Goal: Transaction & Acquisition: Purchase product/service

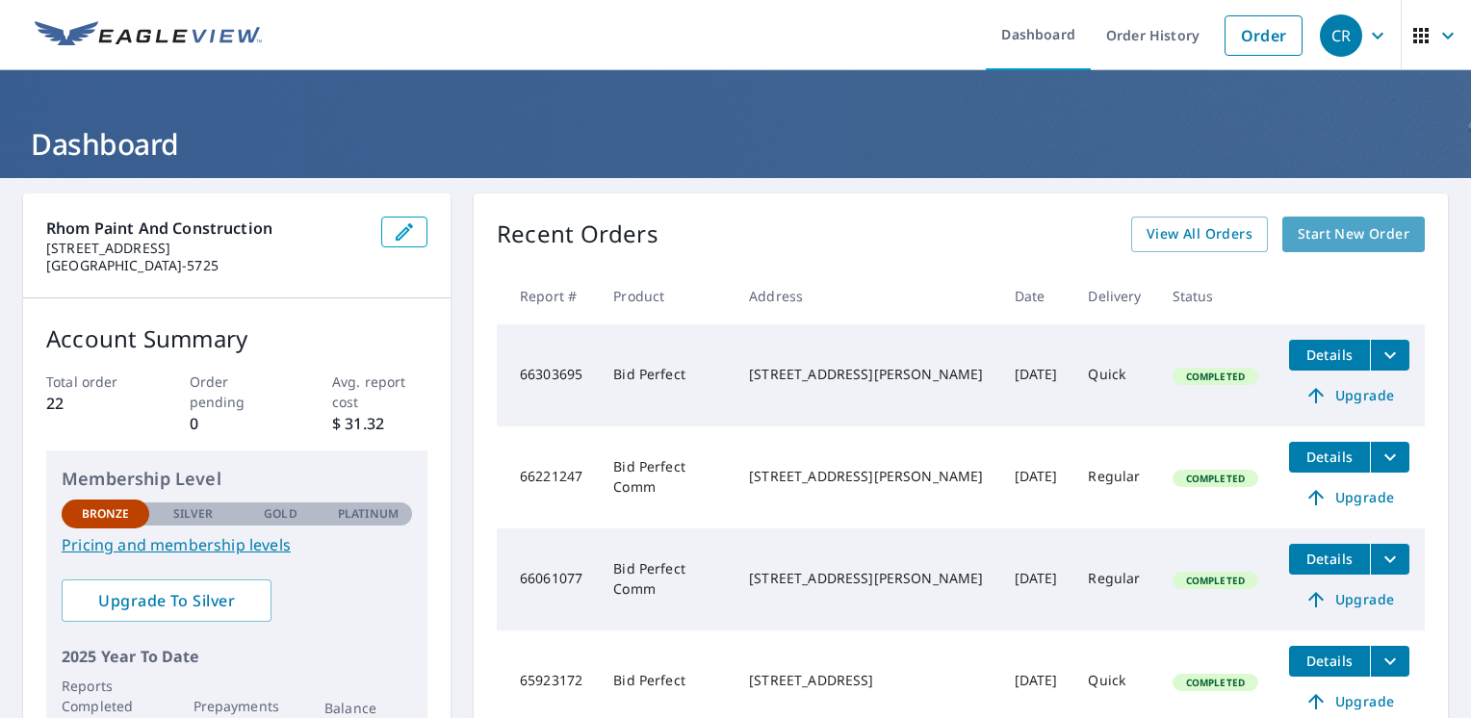
click at [1311, 248] on link "Start New Order" at bounding box center [1354, 235] width 143 height 36
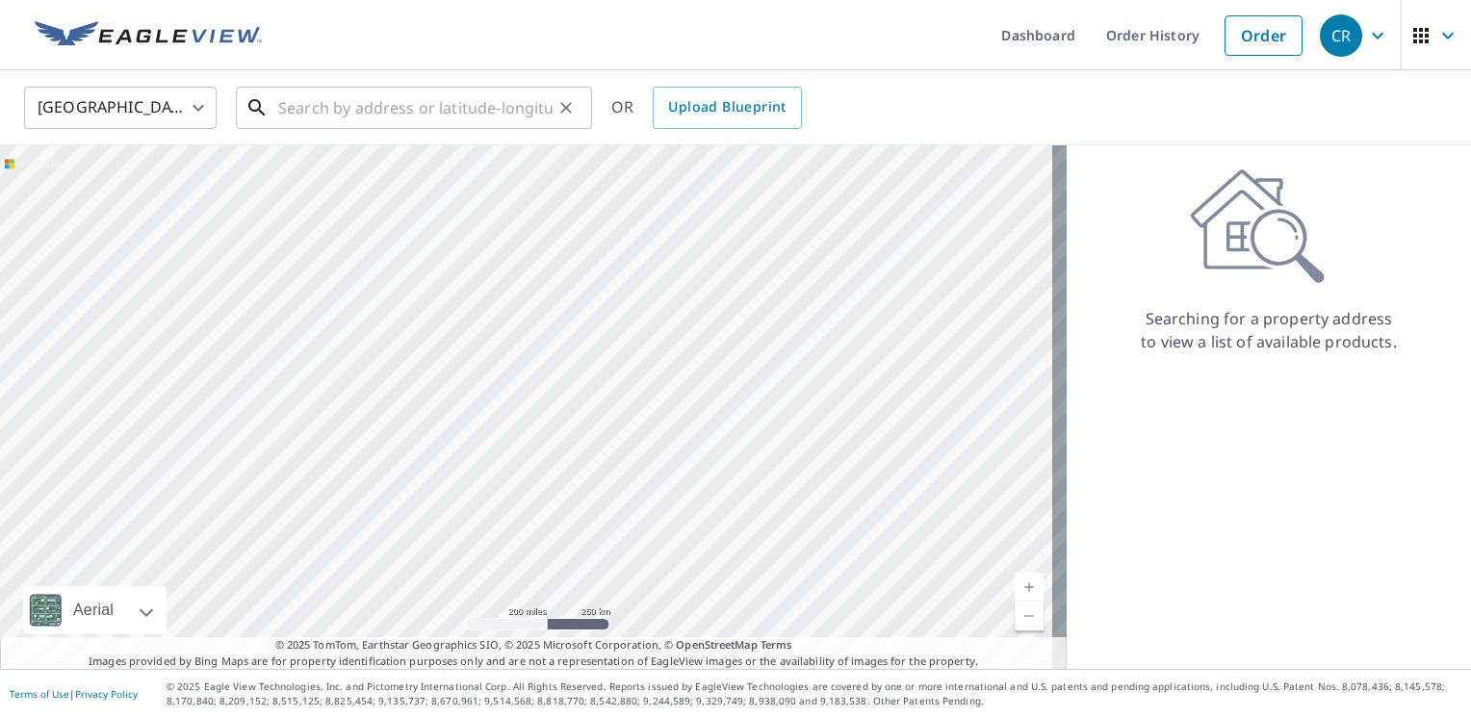
click at [296, 108] on input "text" at bounding box center [415, 108] width 274 height 54
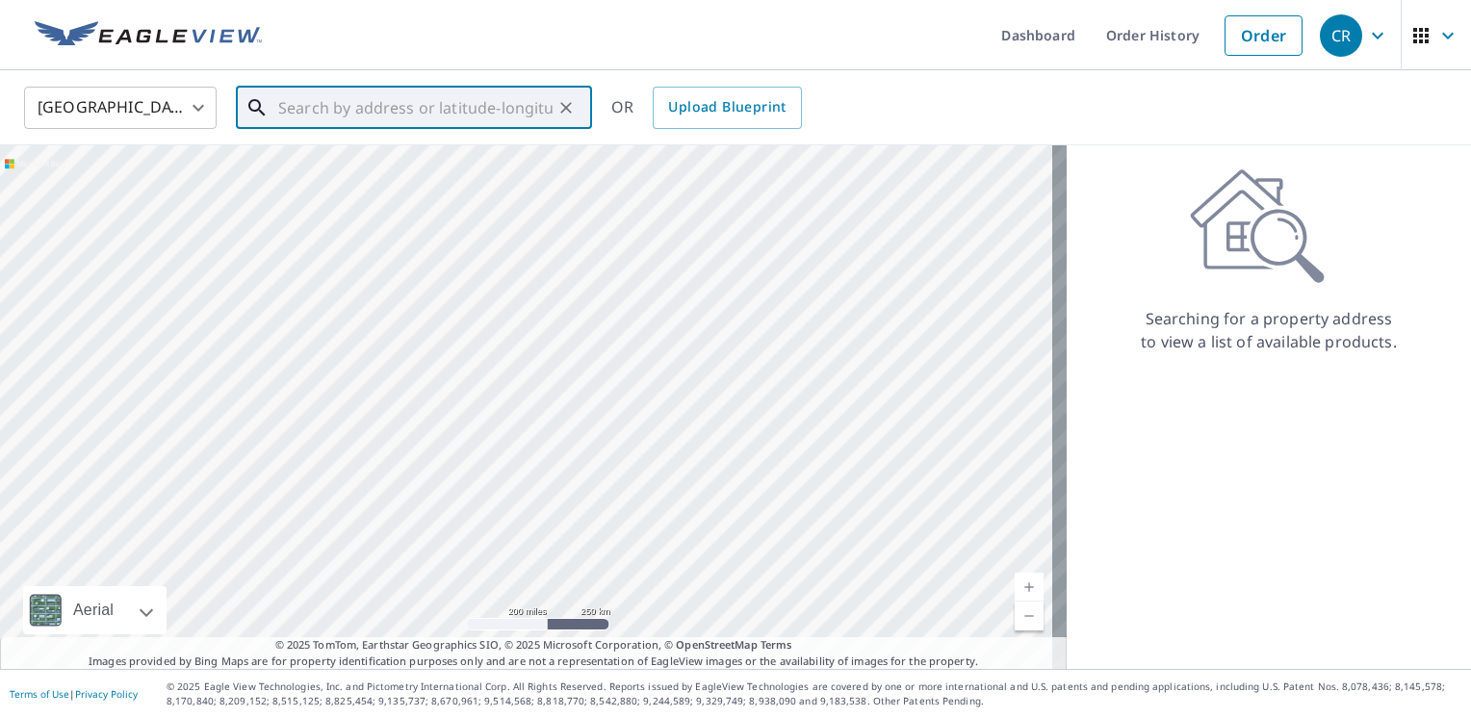
paste input "[STREET_ADDRESS][PERSON_NAME]"
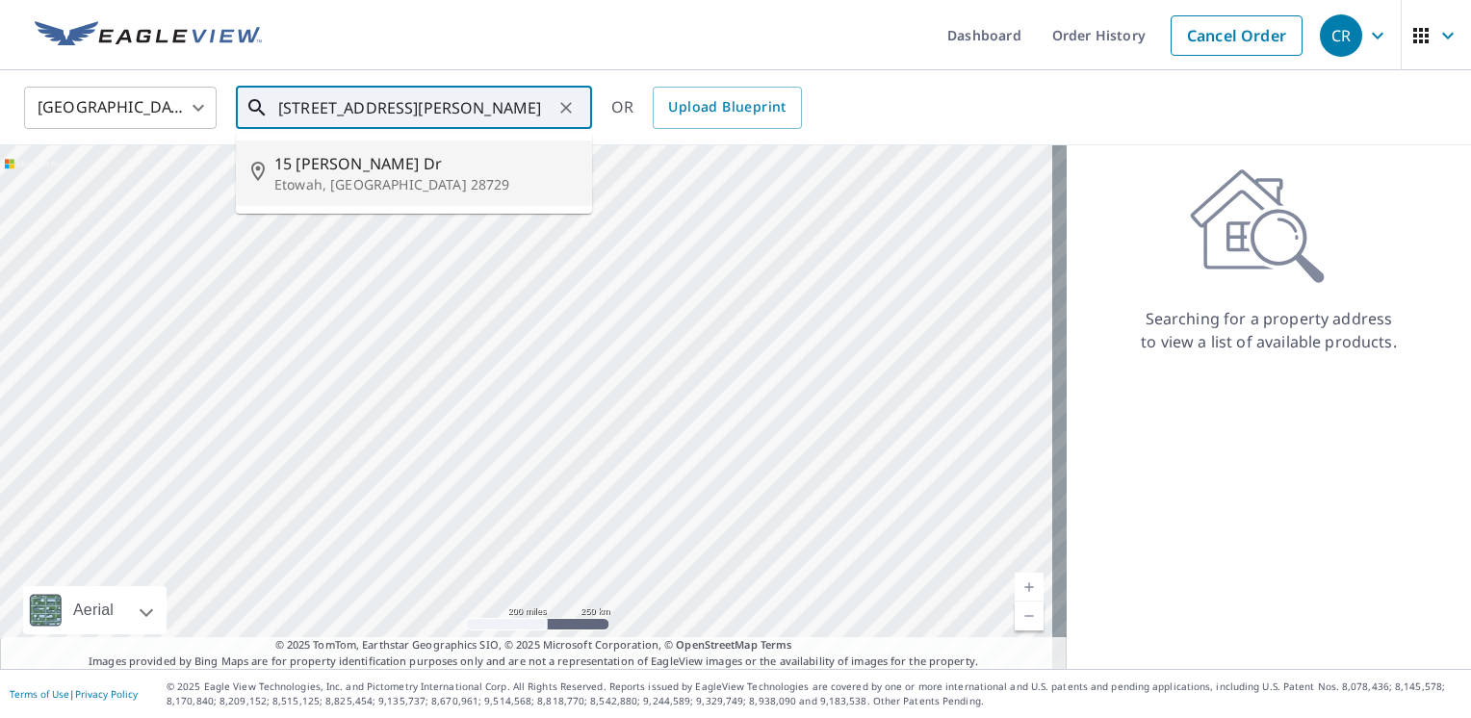
click at [385, 164] on span "15 [PERSON_NAME] Dr" at bounding box center [425, 163] width 302 height 23
type input "[STREET_ADDRESS][PERSON_NAME][PERSON_NAME]"
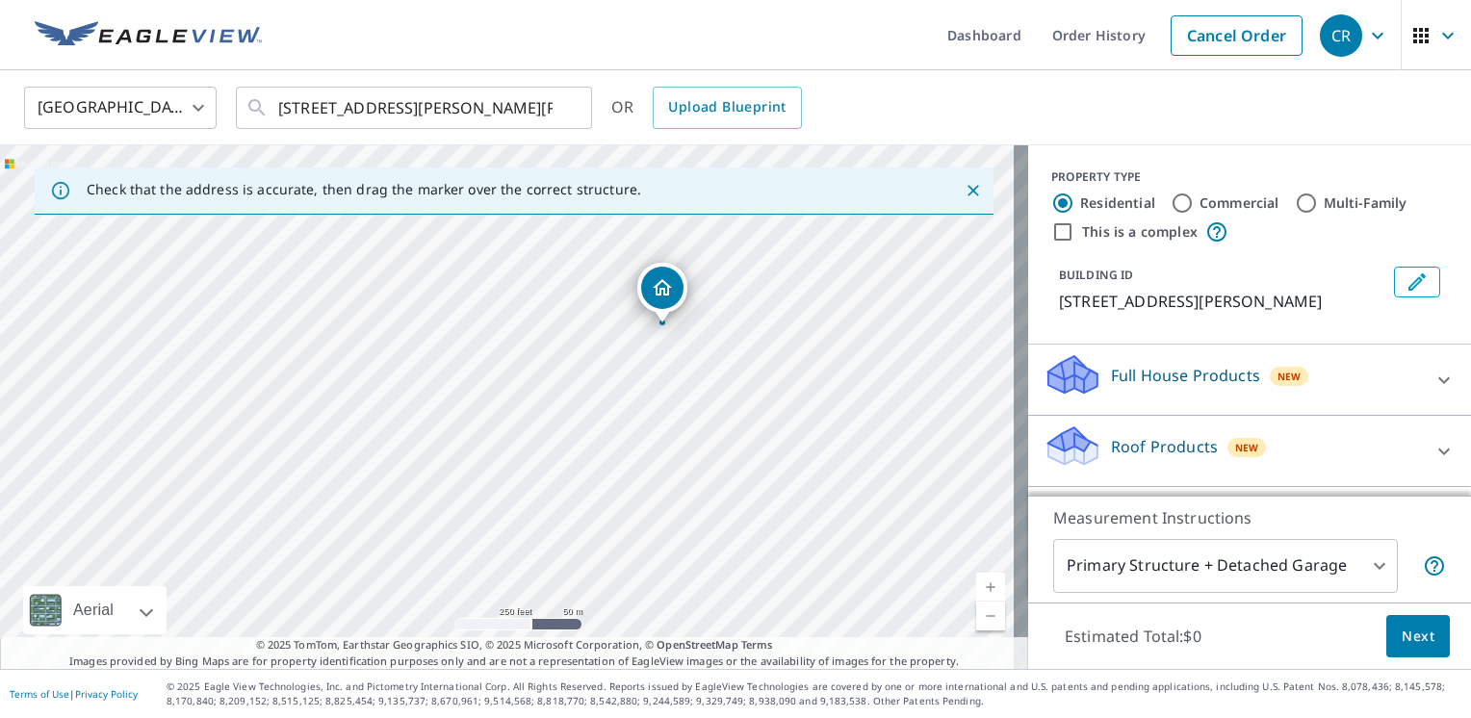
scroll to position [133, 0]
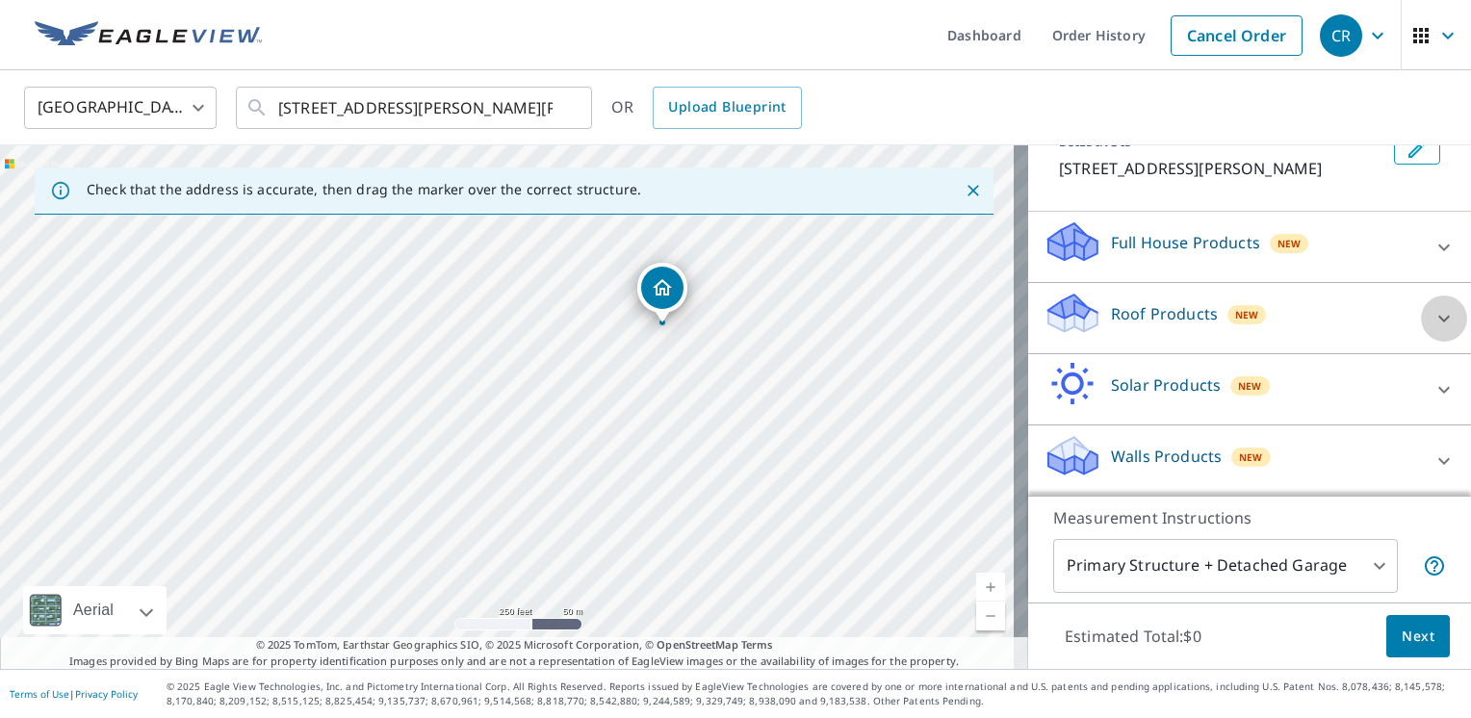
click at [1439, 316] on icon at bounding box center [1445, 318] width 12 height 7
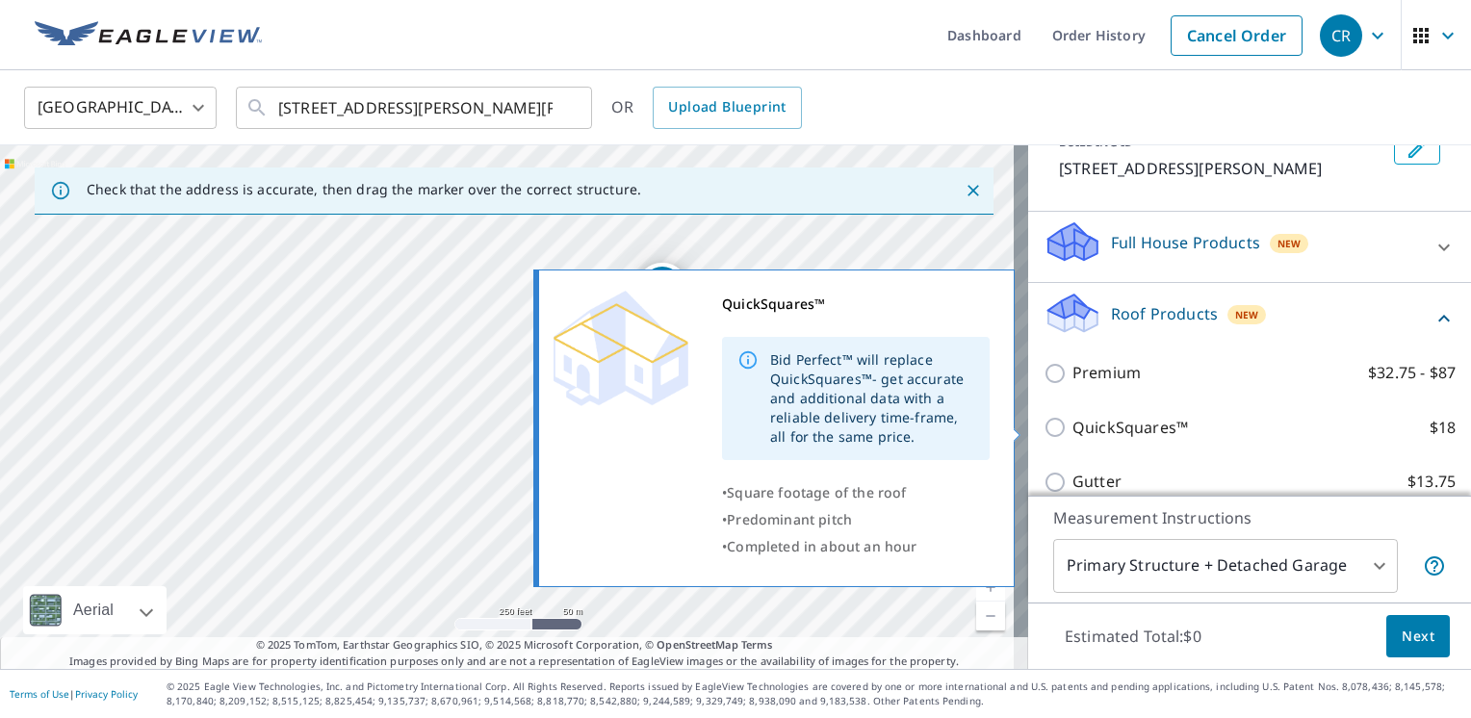
click at [1048, 428] on input "QuickSquares™ $18" at bounding box center [1058, 427] width 29 height 23
checkbox input "true"
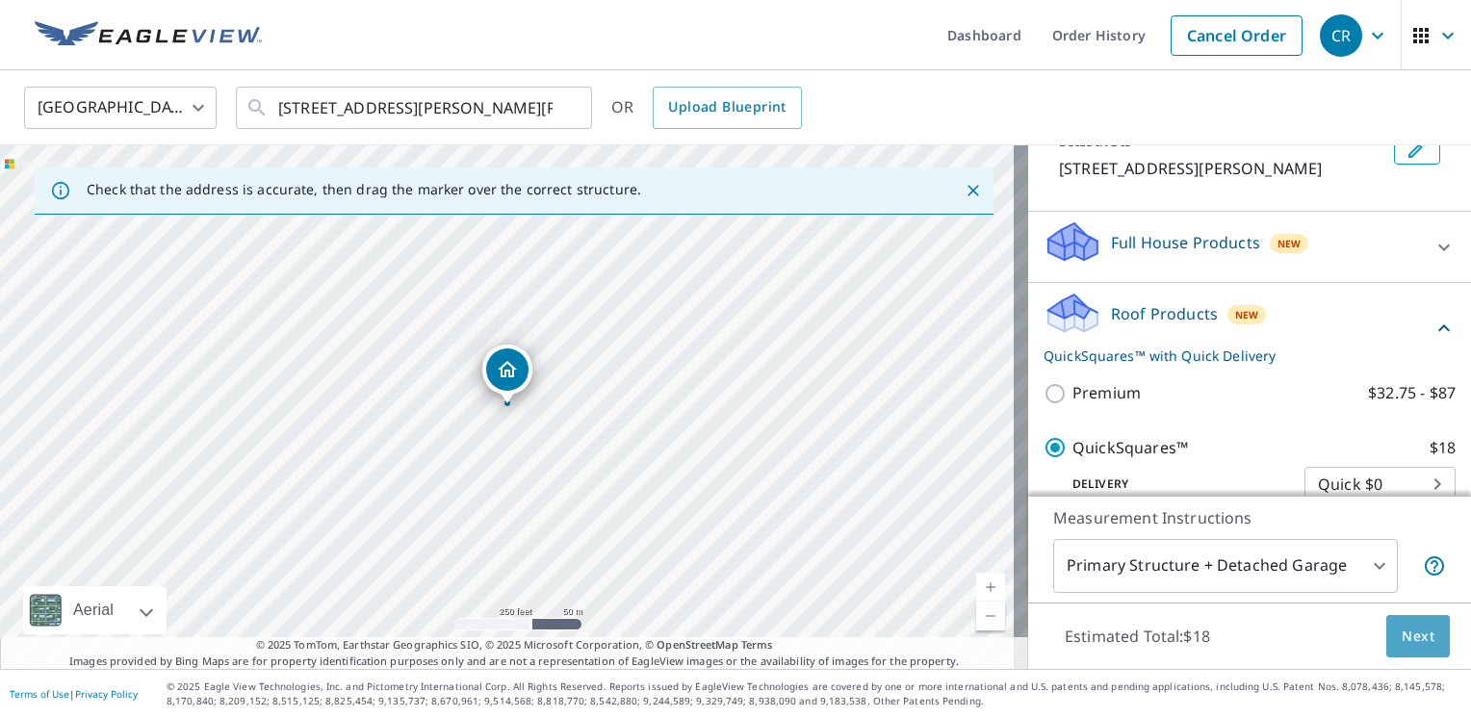
click at [1415, 649] on button "Next" at bounding box center [1419, 636] width 64 height 43
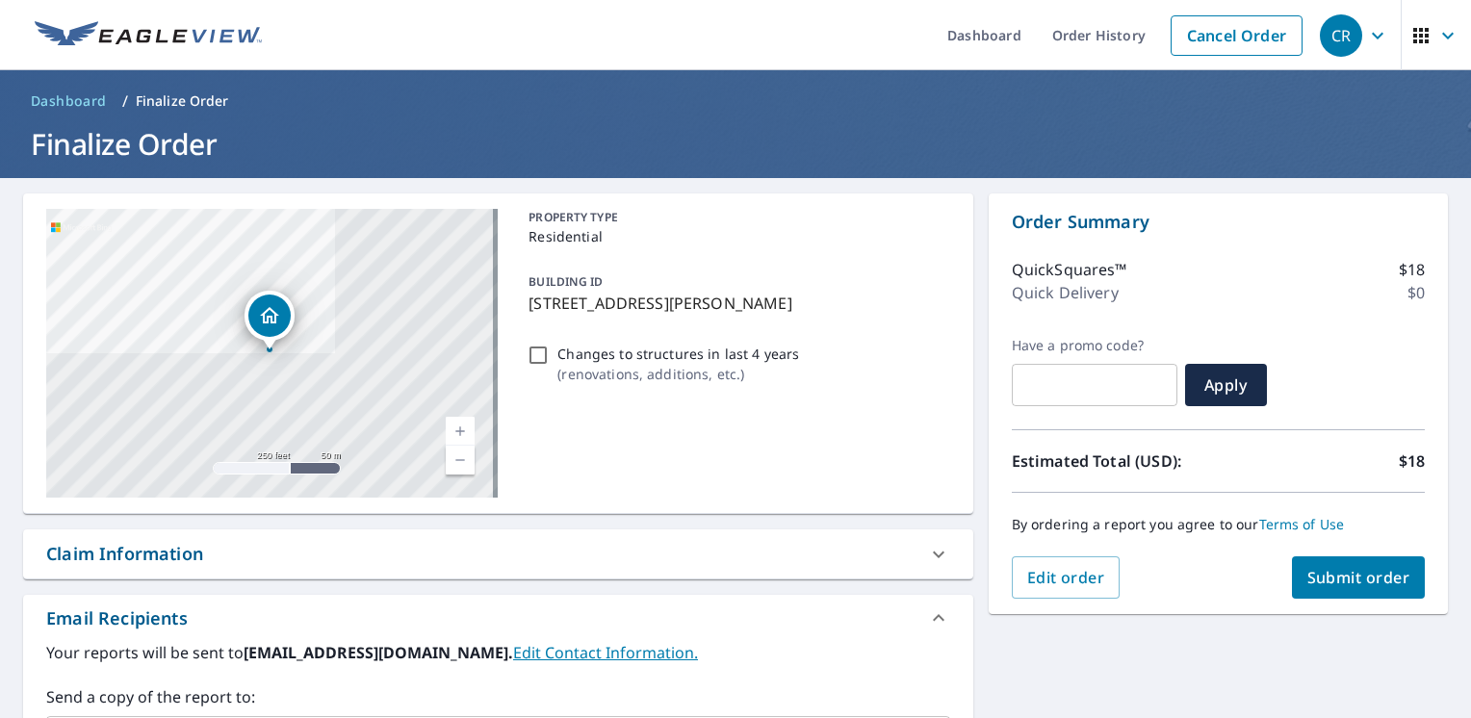
click at [456, 423] on link "Current Level 17, Zoom In" at bounding box center [460, 431] width 29 height 29
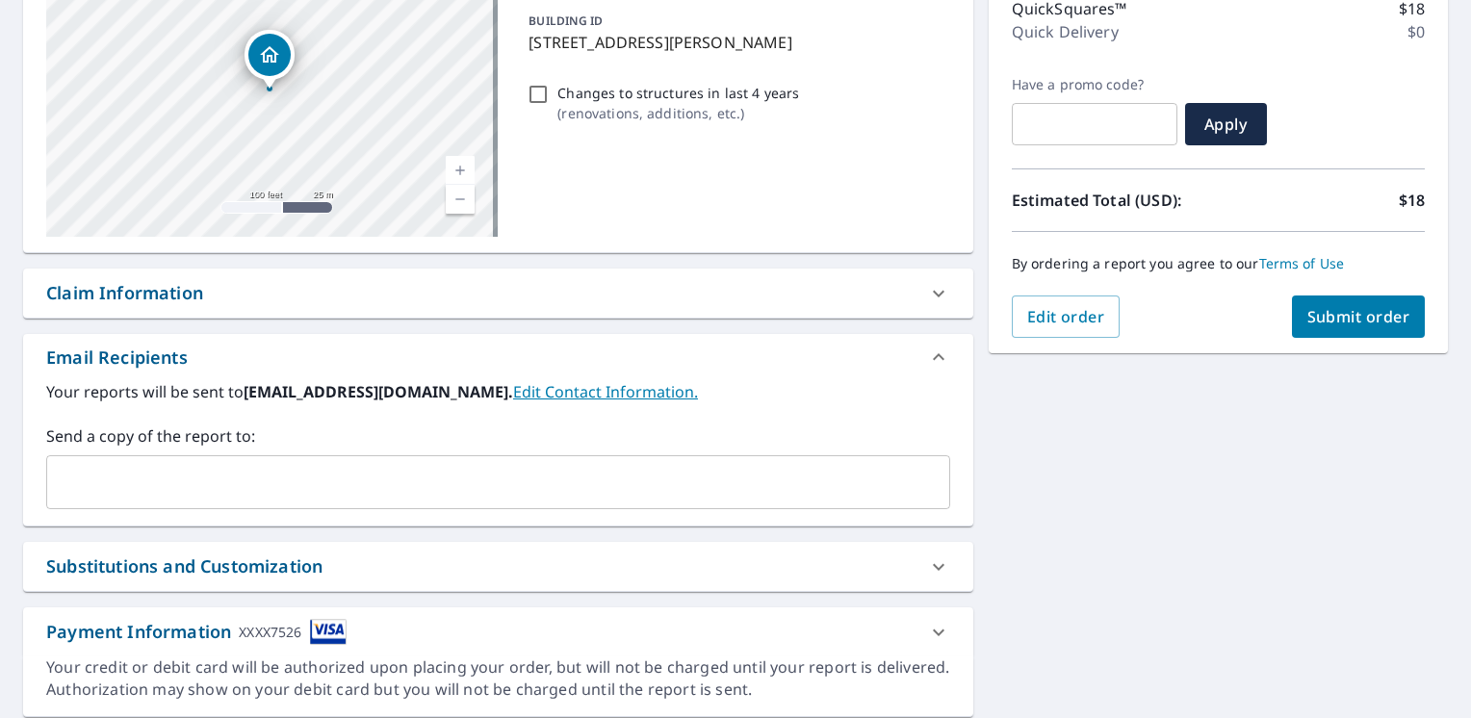
scroll to position [323, 0]
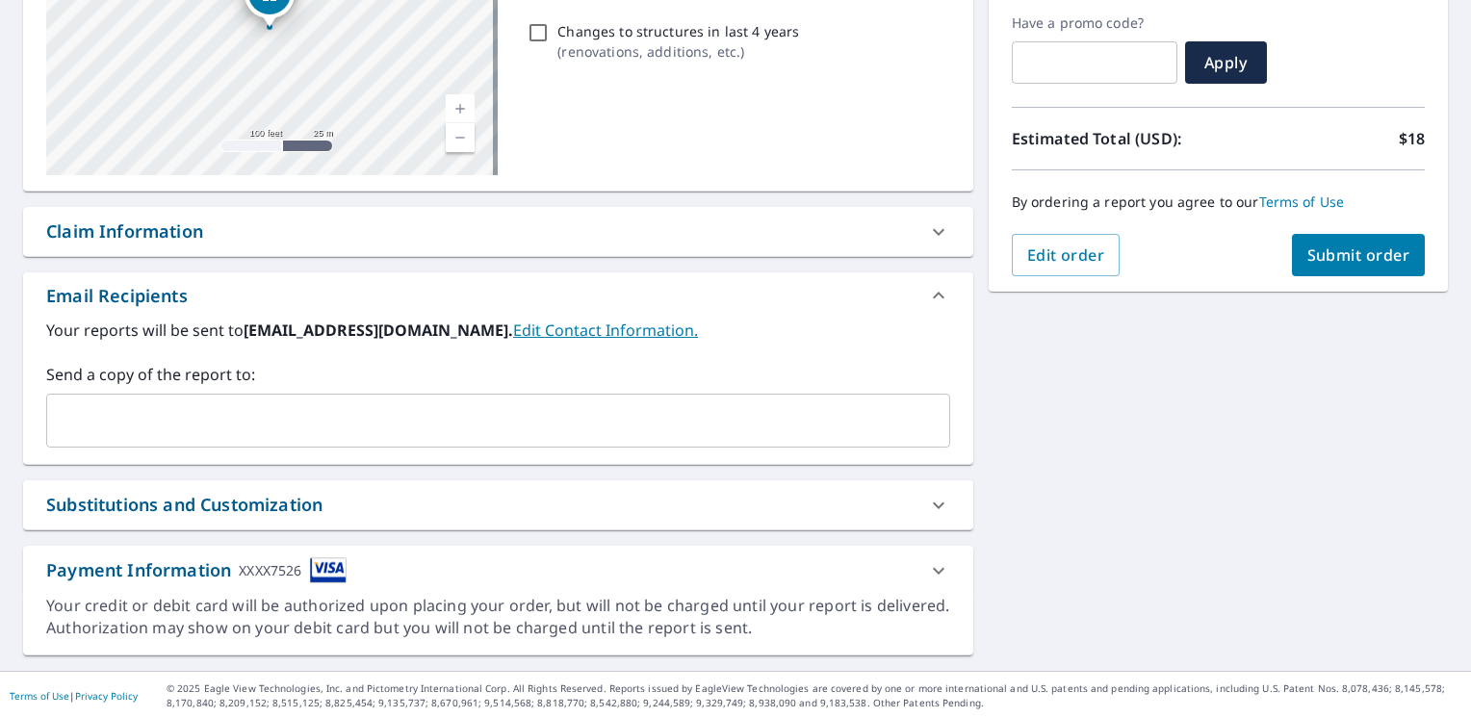
click at [254, 414] on input "text" at bounding box center [484, 420] width 858 height 37
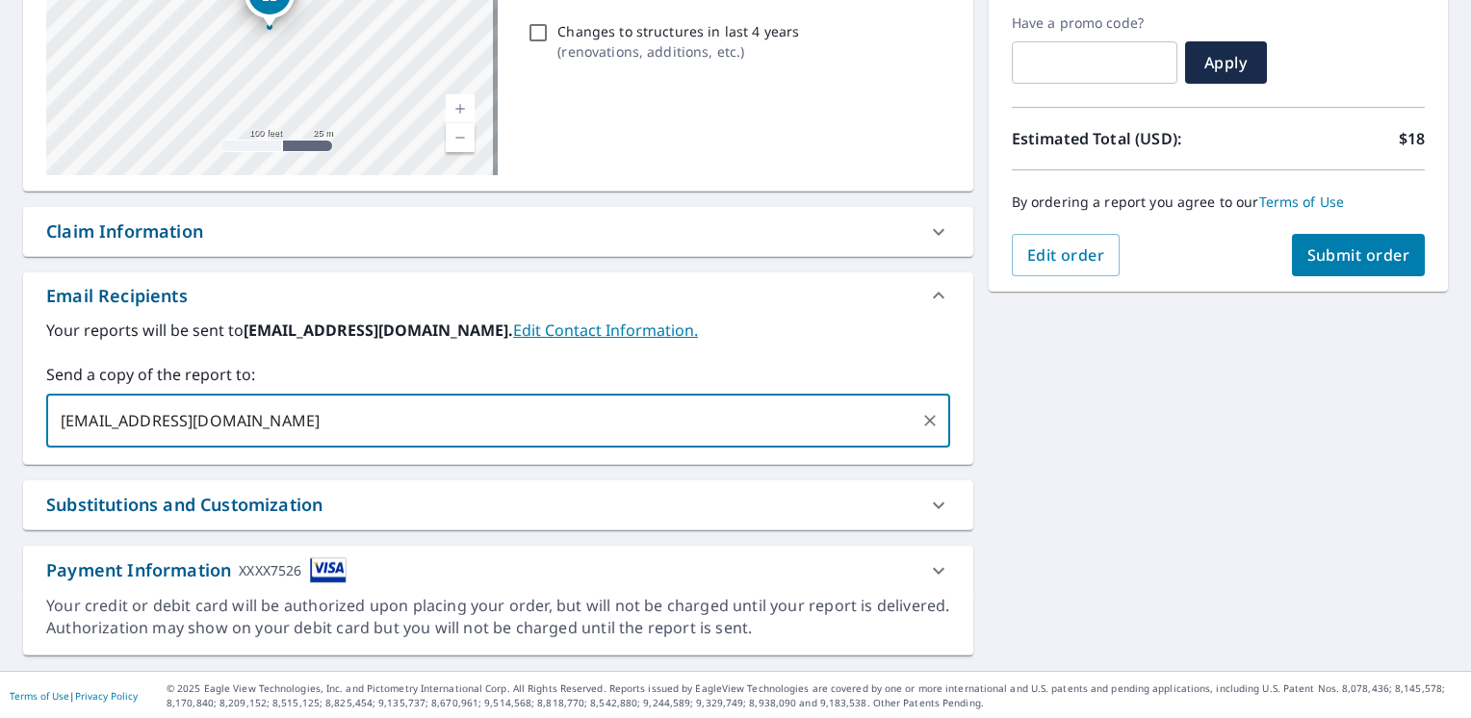
type input "[EMAIL_ADDRESS][DOMAIN_NAME]"
click at [1323, 255] on span "Submit order" at bounding box center [1359, 255] width 103 height 21
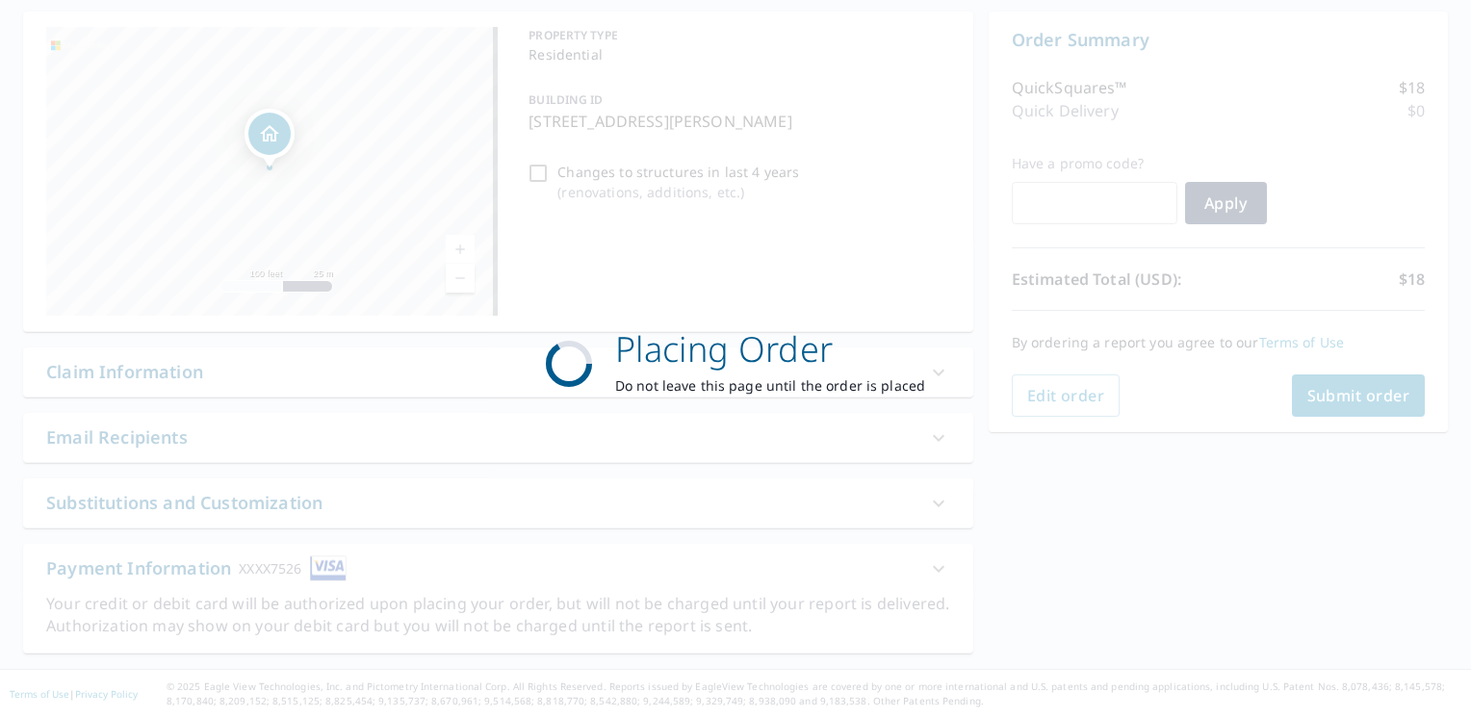
scroll to position [180, 0]
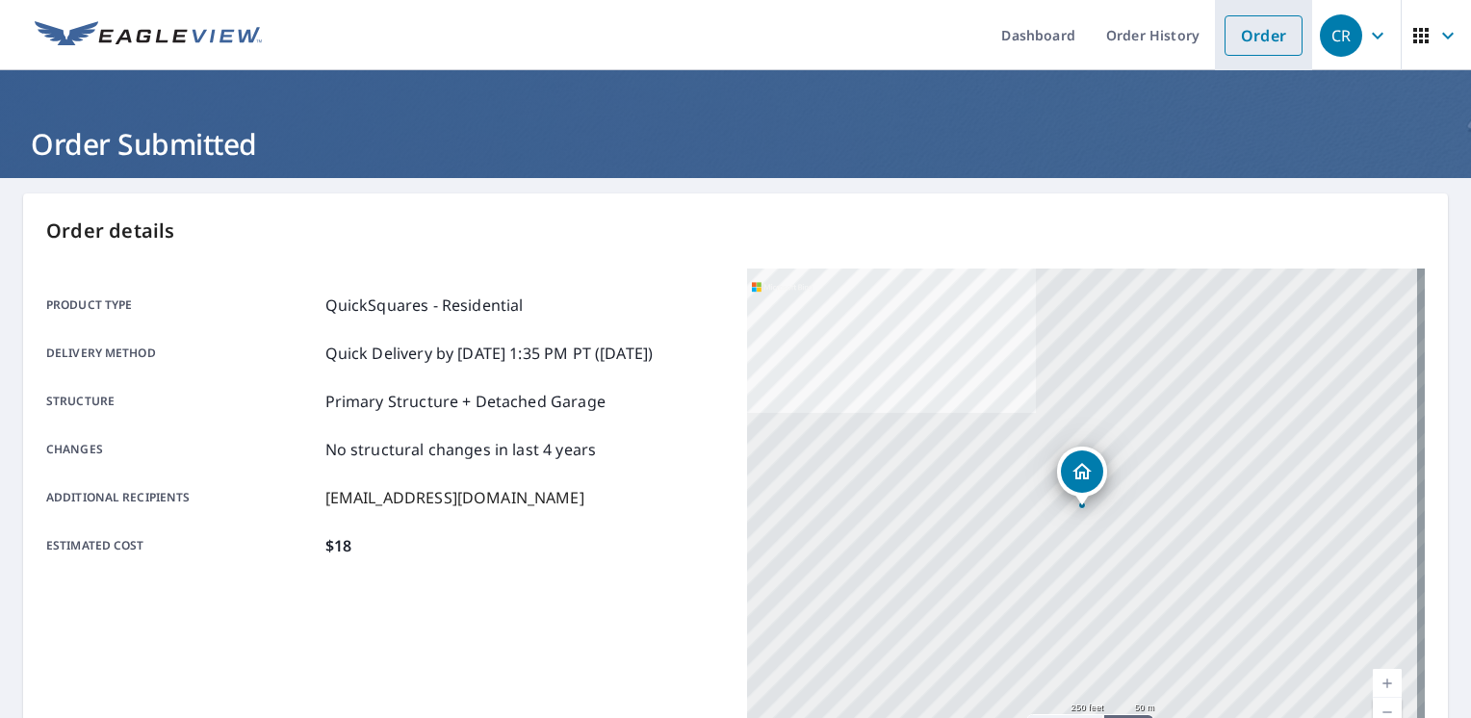
click at [1258, 42] on link "Order" at bounding box center [1264, 35] width 78 height 40
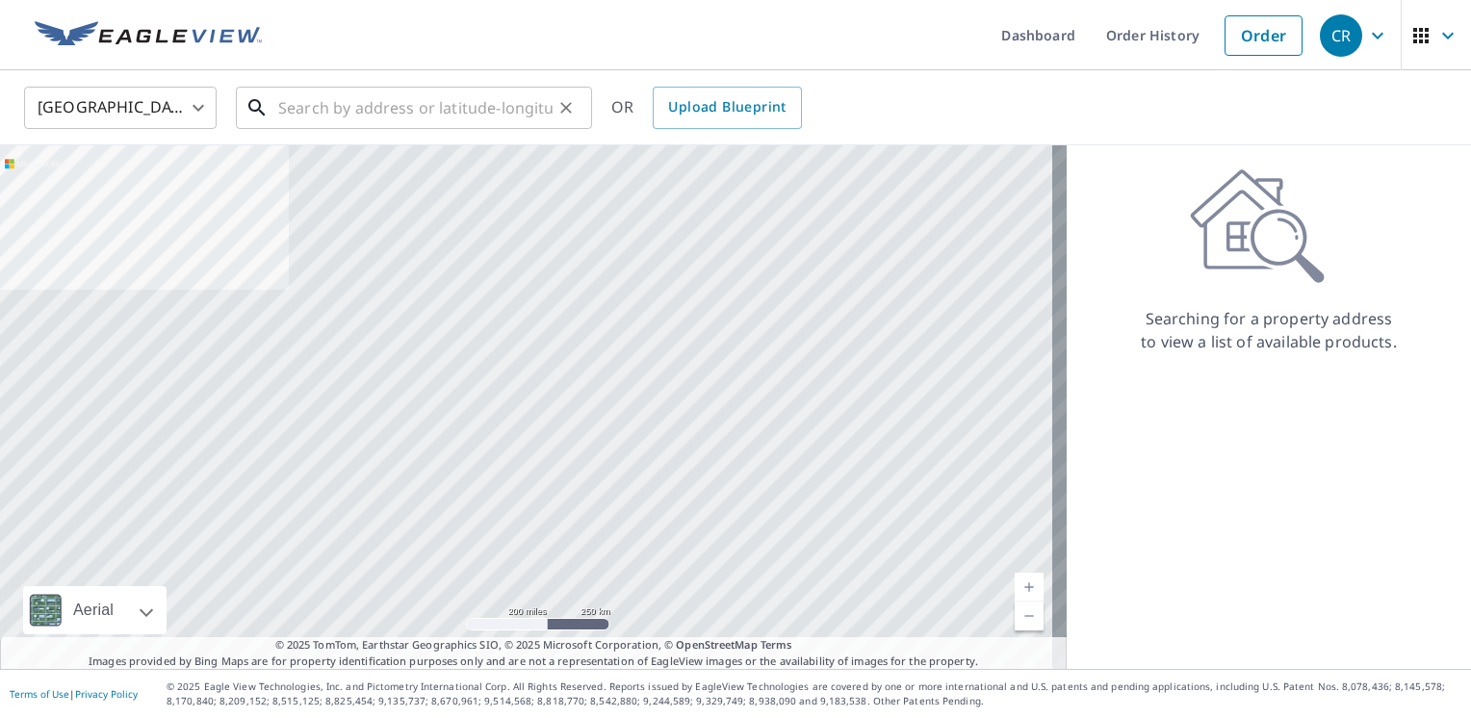
click at [347, 112] on input "text" at bounding box center [415, 108] width 274 height 54
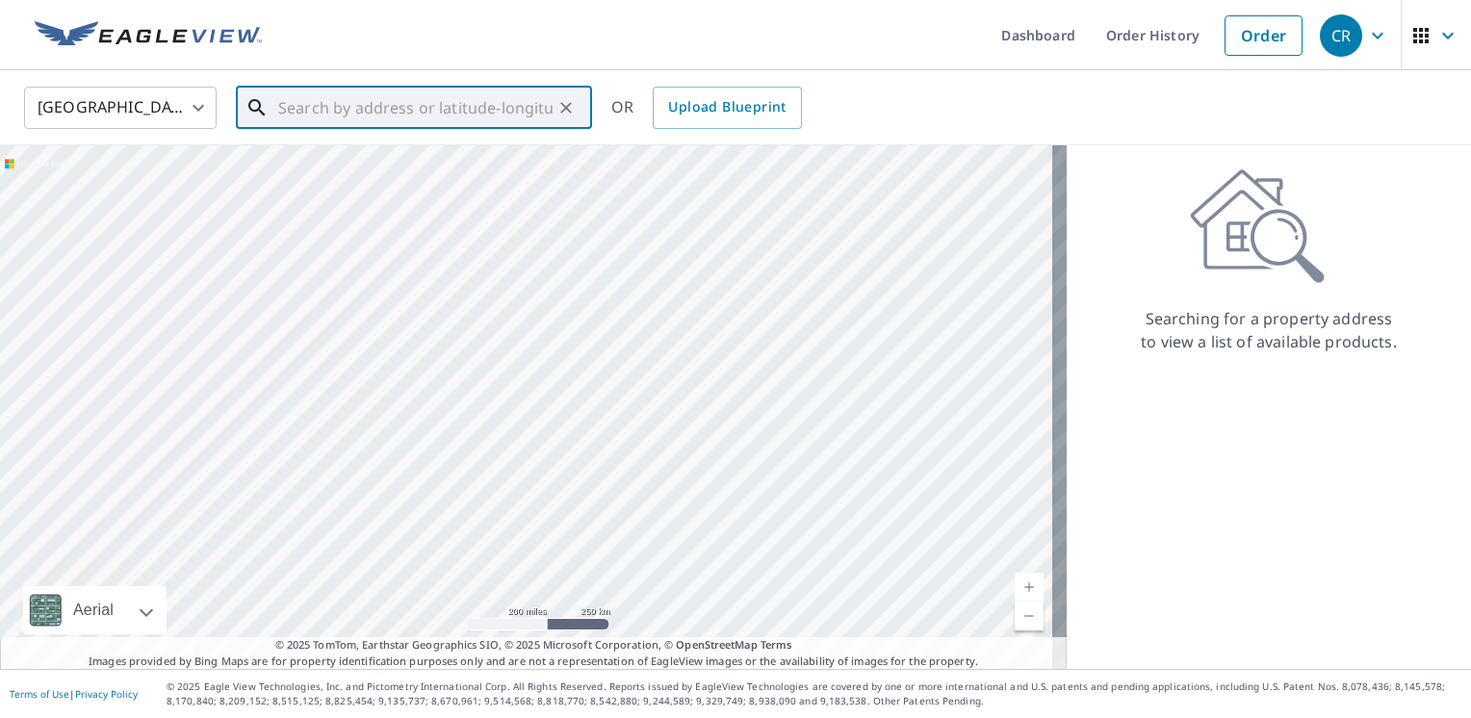
paste input "[STREET_ADDRESS][PERSON_NAME]"
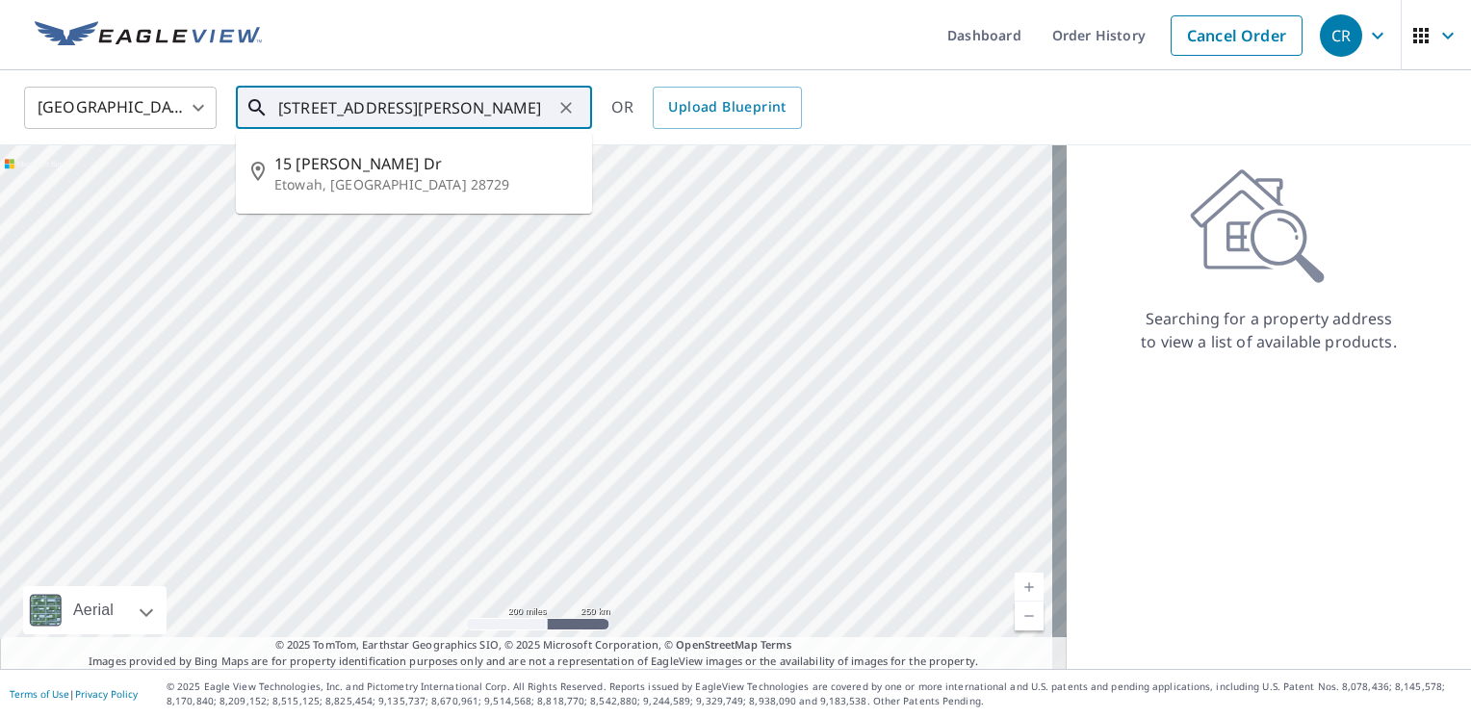
click at [295, 110] on input "[STREET_ADDRESS][PERSON_NAME]" at bounding box center [415, 108] width 274 height 54
click at [374, 162] on span "17 [PERSON_NAME] Dr" at bounding box center [425, 163] width 302 height 23
type input "[STREET_ADDRESS][PERSON_NAME][PERSON_NAME]"
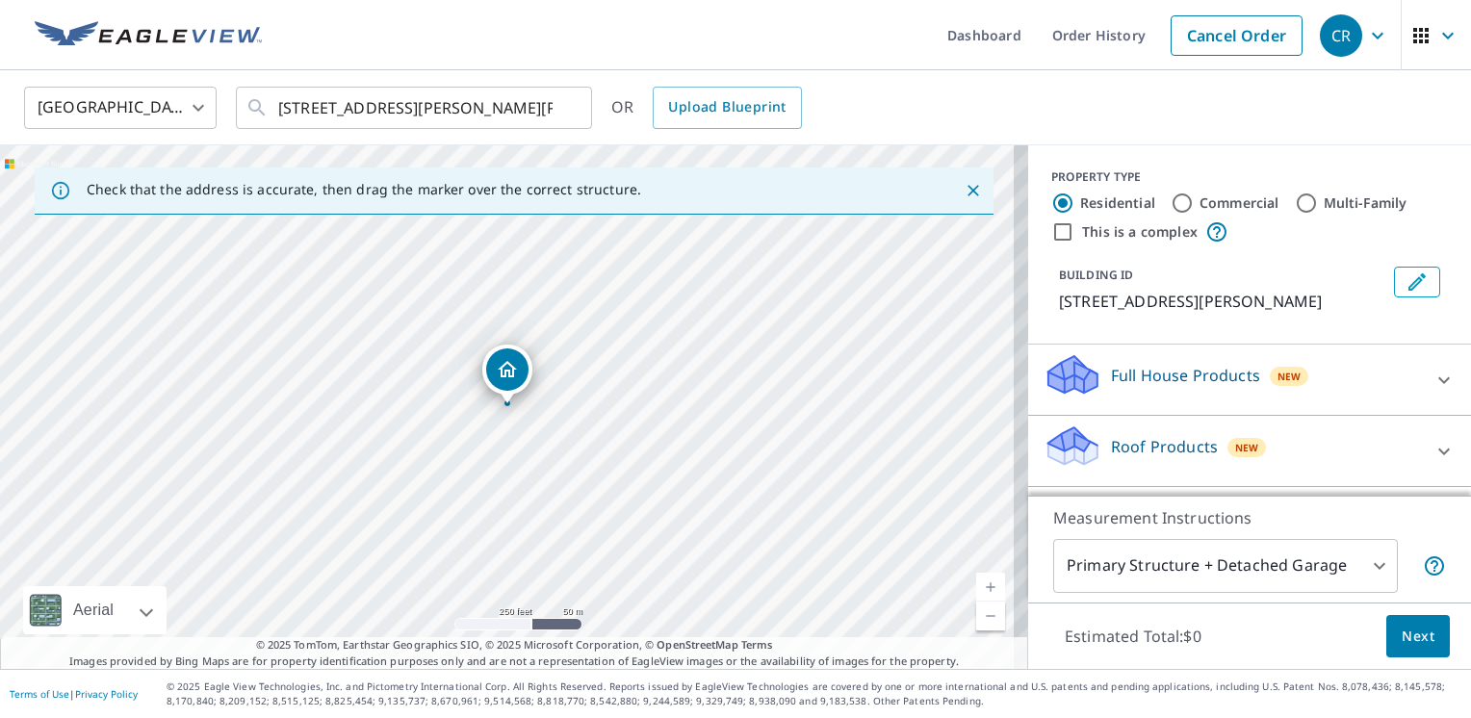
click at [1433, 447] on icon at bounding box center [1444, 451] width 23 height 23
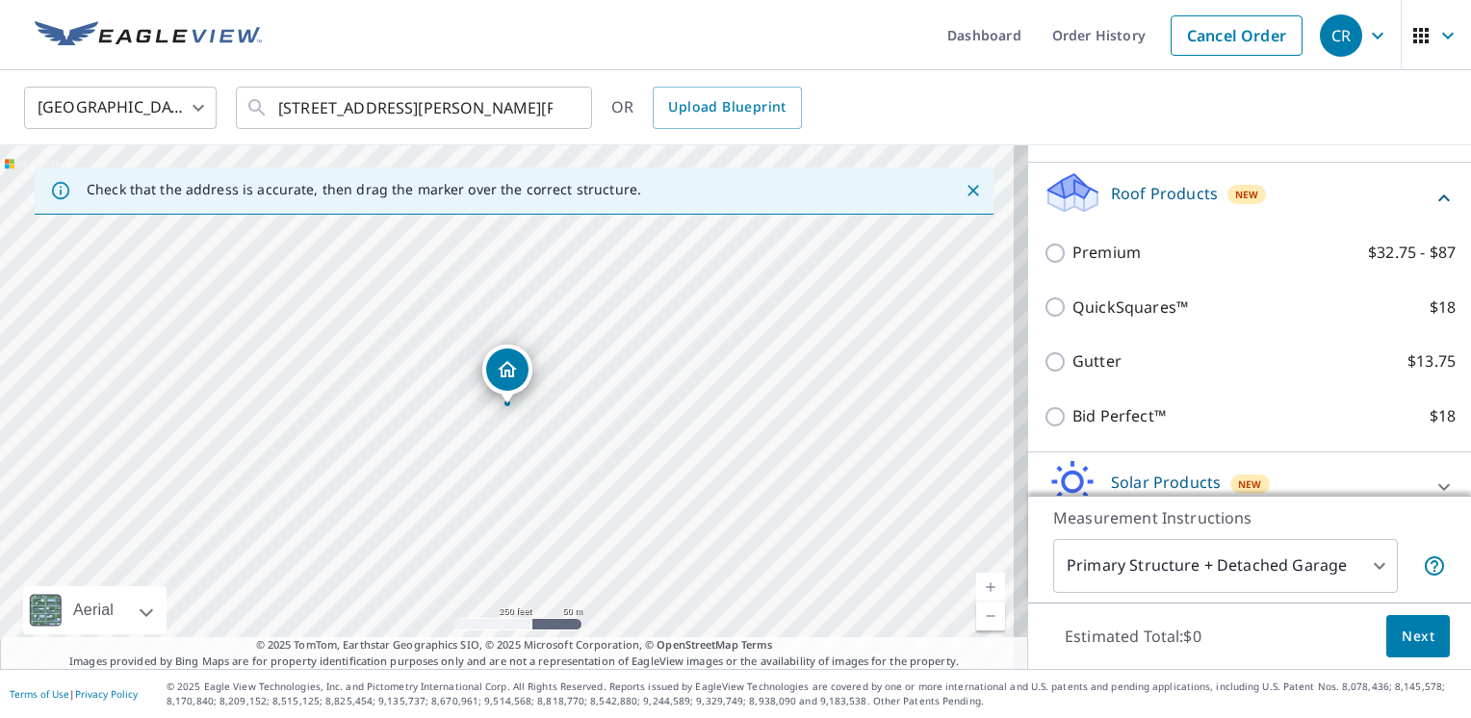
scroll to position [289, 0]
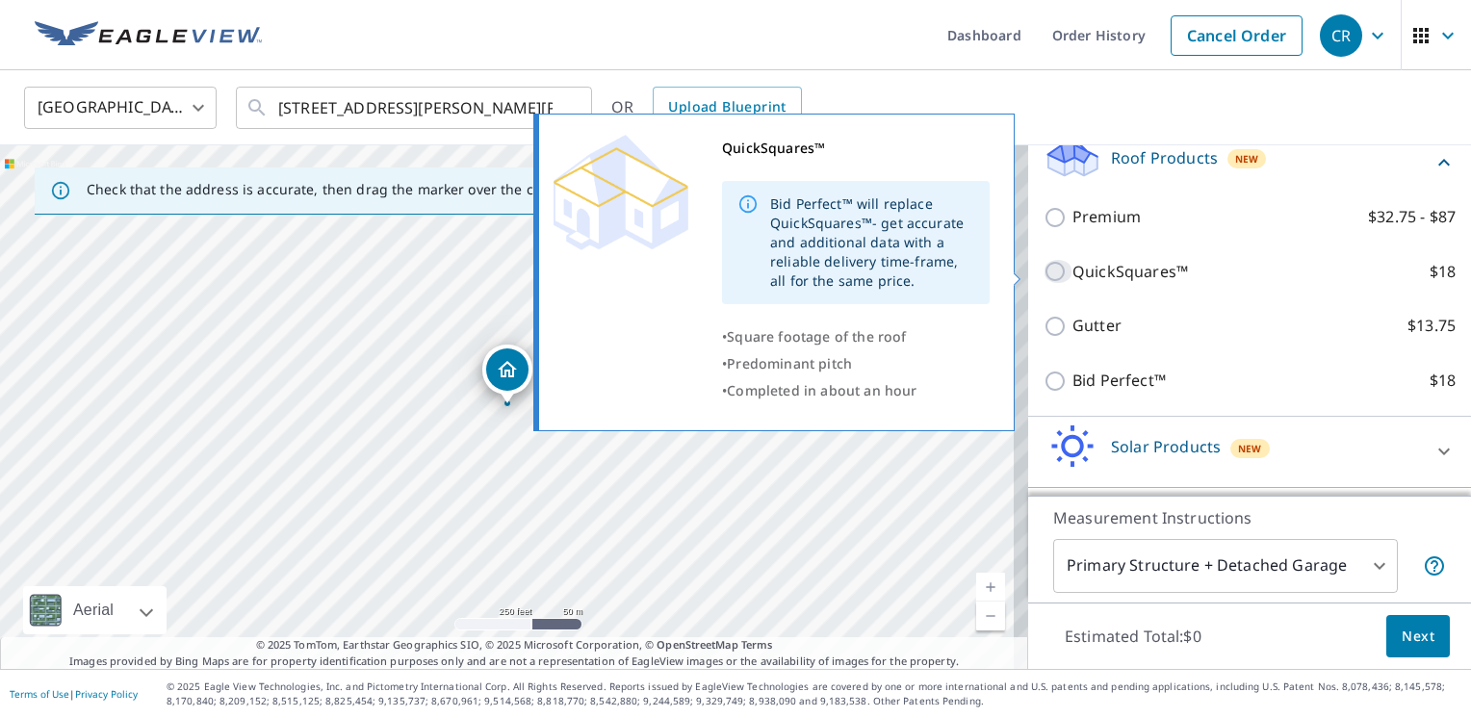
click at [1047, 272] on input "QuickSquares™ $18" at bounding box center [1058, 271] width 29 height 23
checkbox input "true"
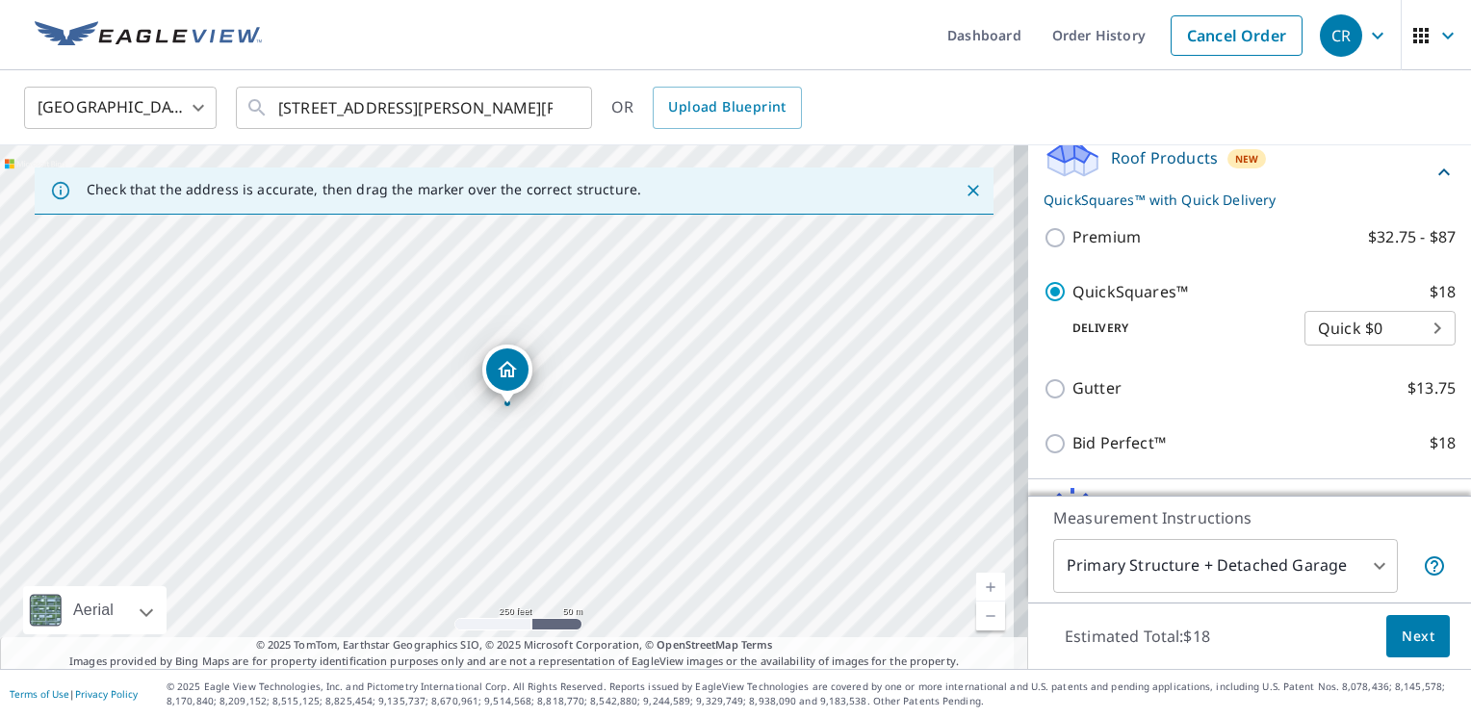
click at [977, 578] on link "Current Level 17, Zoom In" at bounding box center [990, 587] width 29 height 29
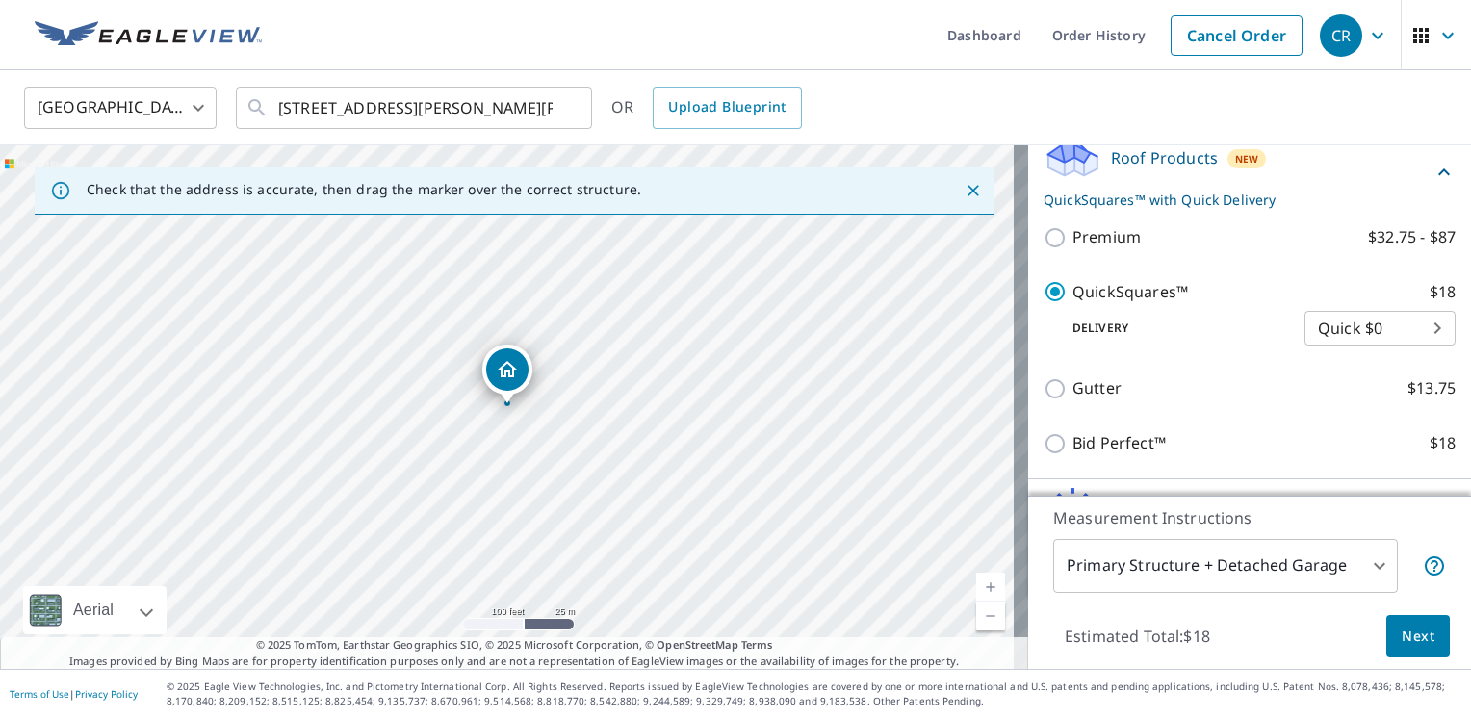
click at [976, 586] on link "Current Level 18, Zoom In" at bounding box center [990, 587] width 29 height 29
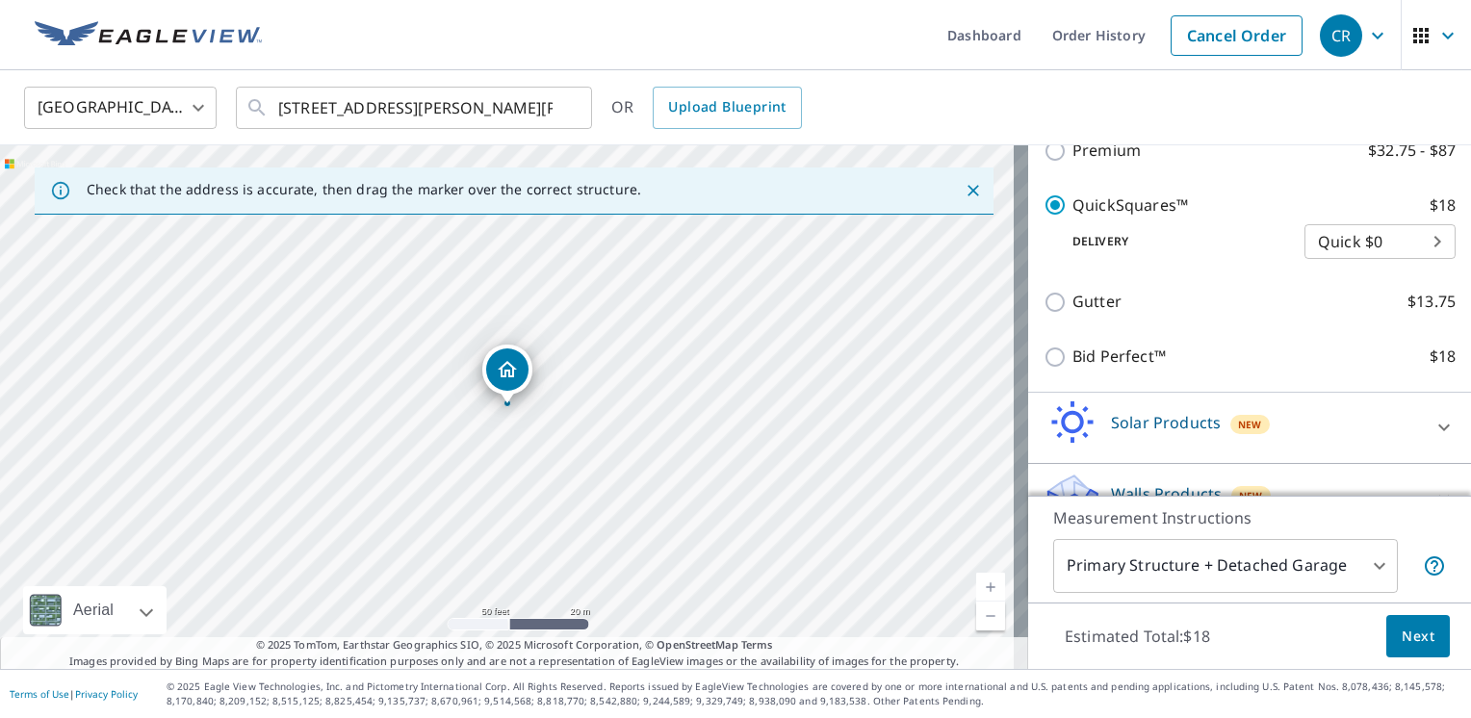
scroll to position [416, 0]
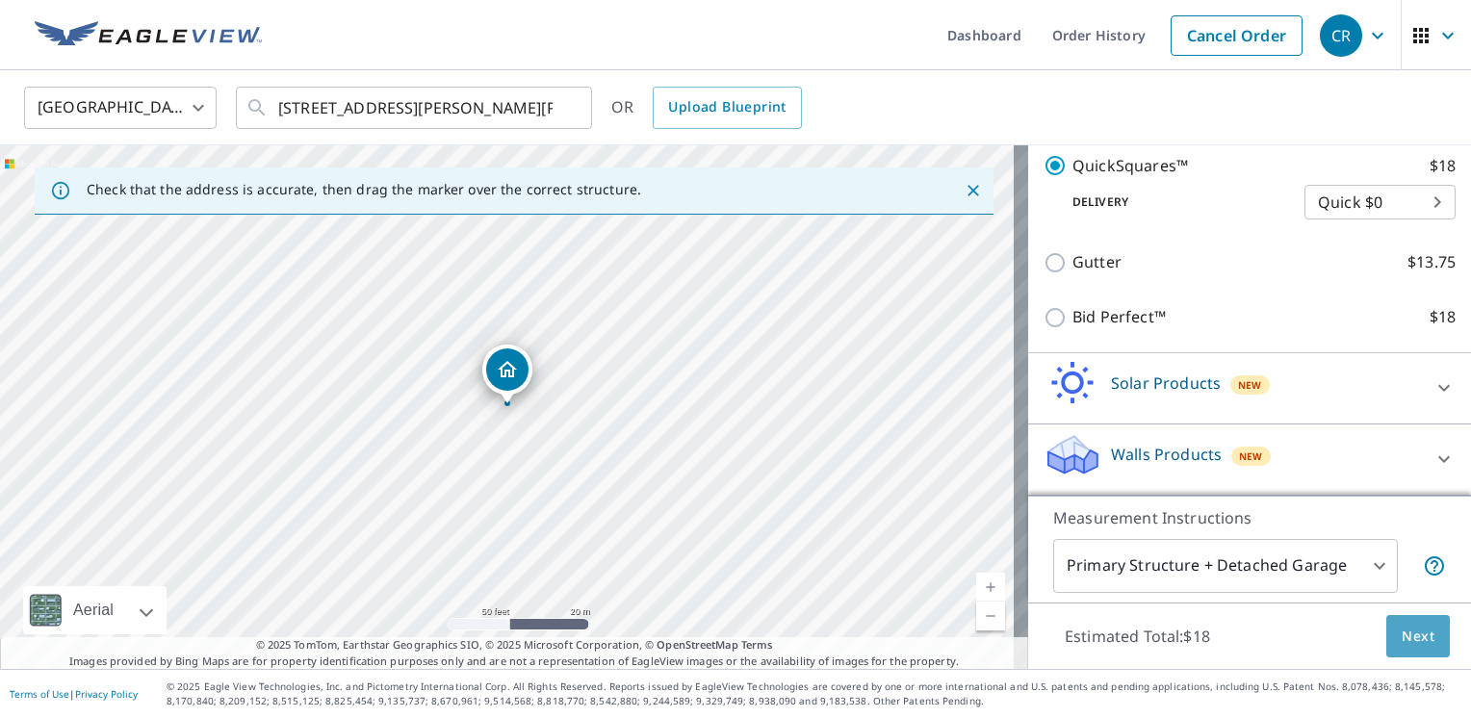
click at [1406, 643] on span "Next" at bounding box center [1418, 637] width 33 height 24
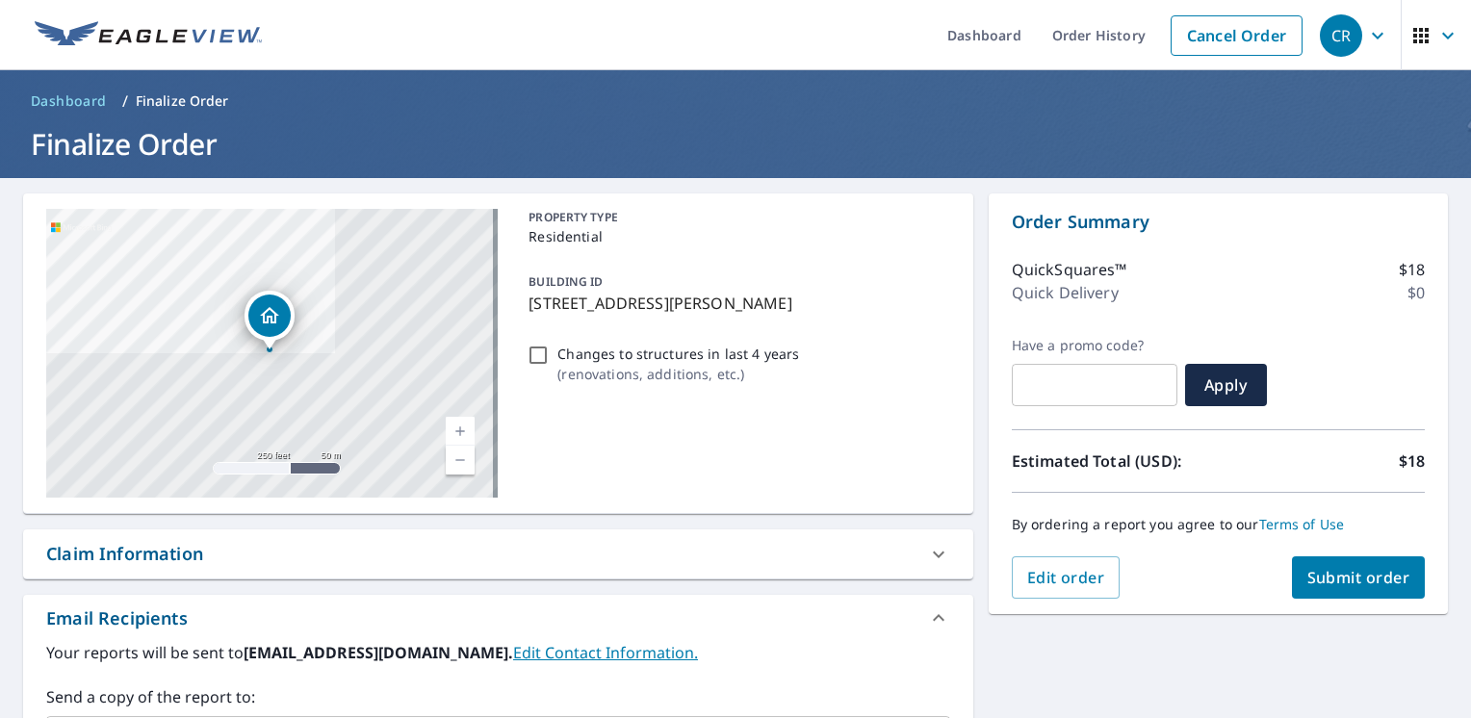
scroll to position [193, 0]
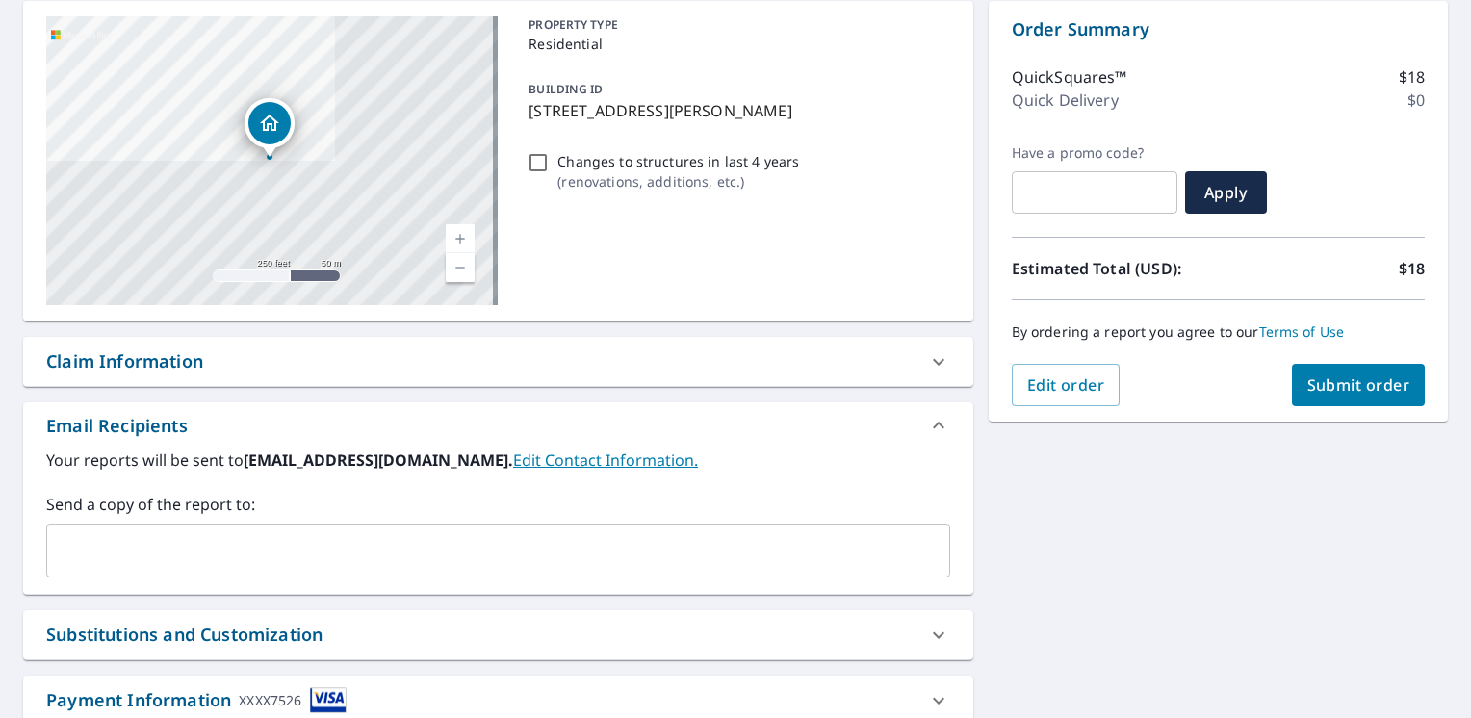
click at [243, 537] on input "text" at bounding box center [484, 550] width 858 height 37
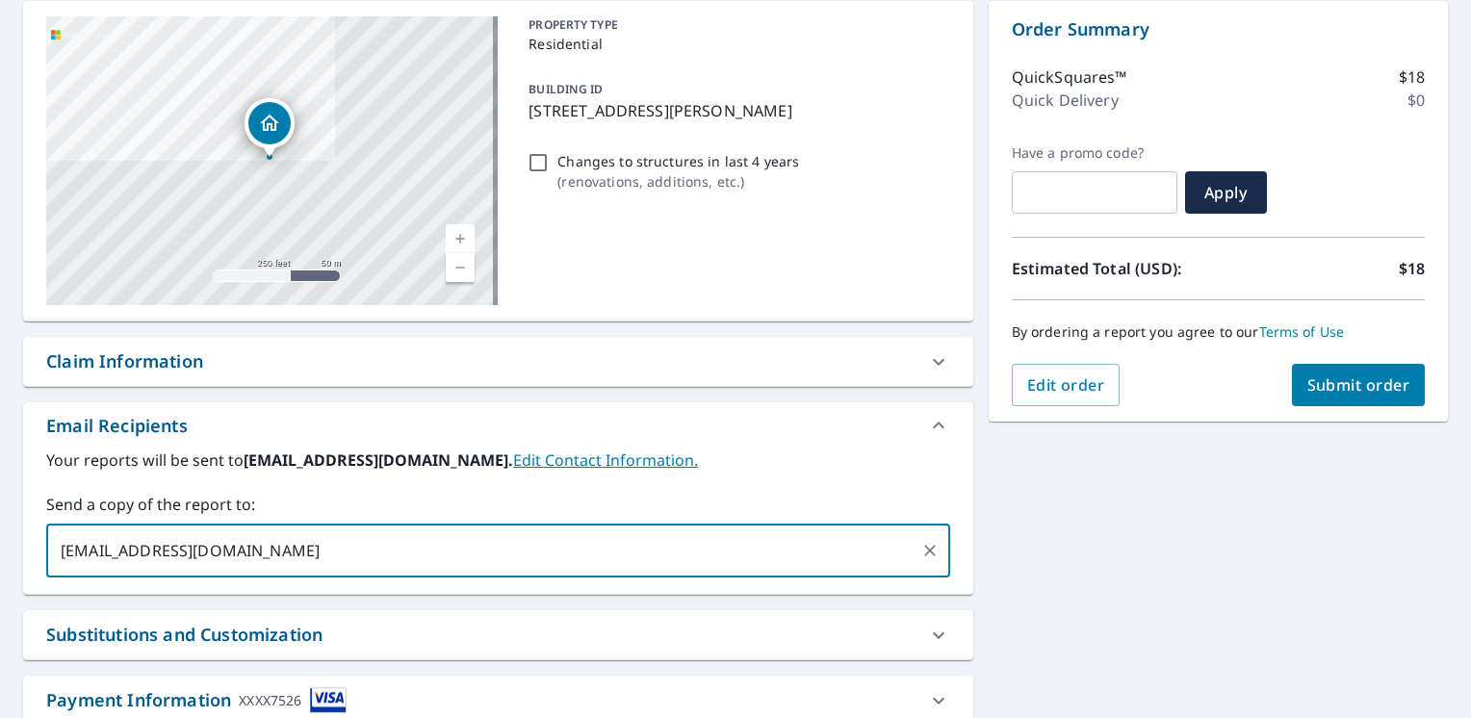
type input "[EMAIL_ADDRESS][DOMAIN_NAME]"
click at [1358, 386] on span "Submit order" at bounding box center [1359, 385] width 103 height 21
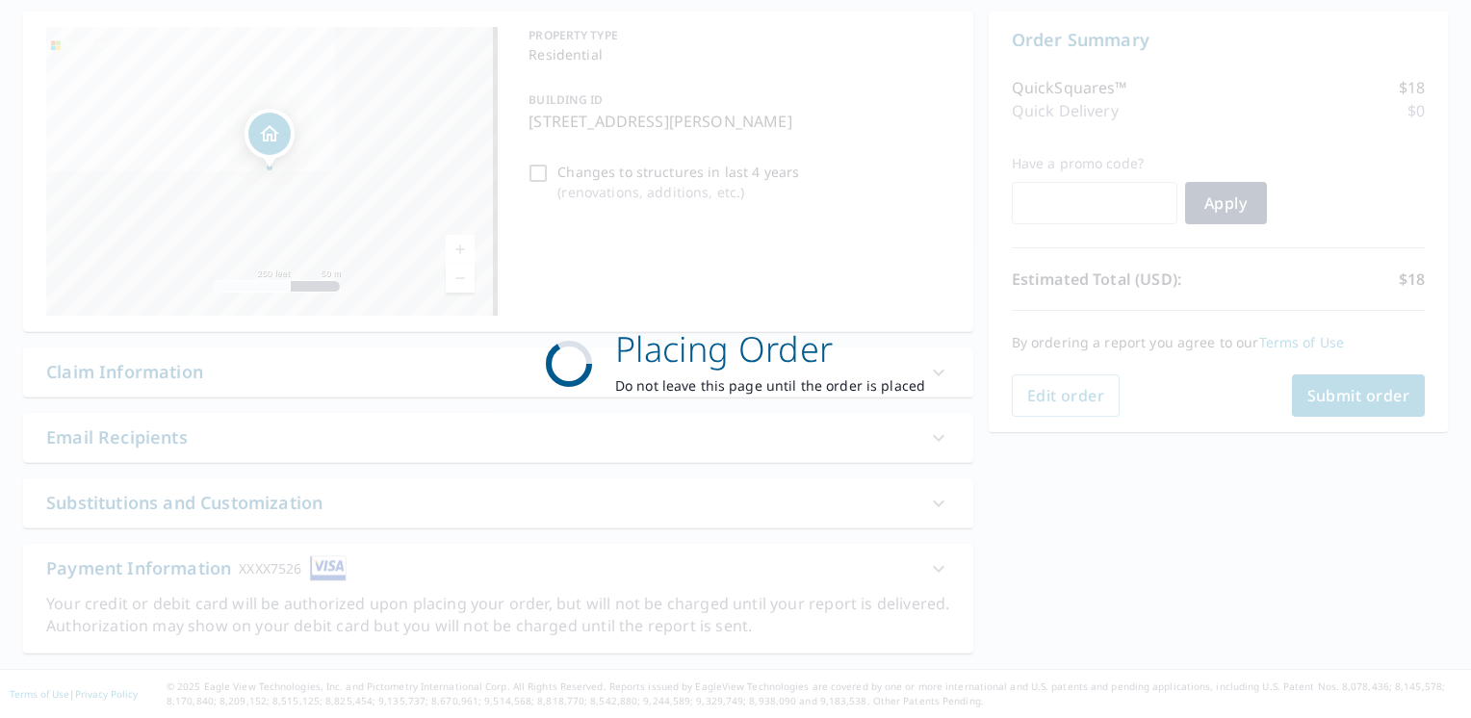
scroll to position [180, 0]
